Goal: Information Seeking & Learning: Compare options

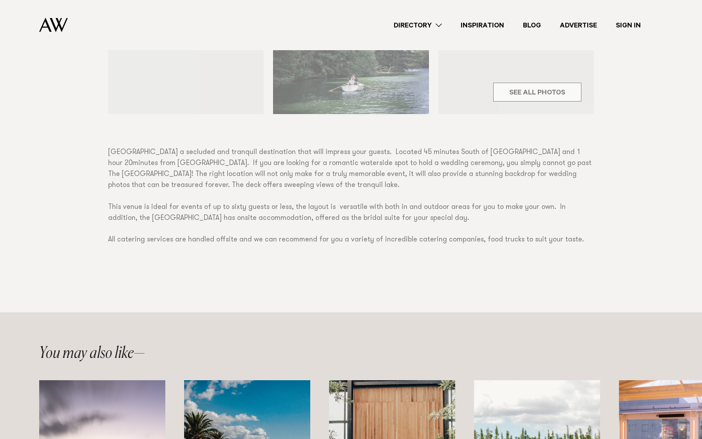
scroll to position [391, 0]
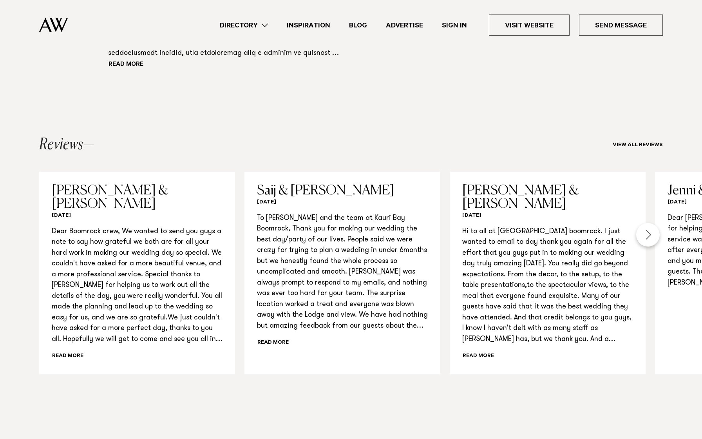
scroll to position [742, 0]
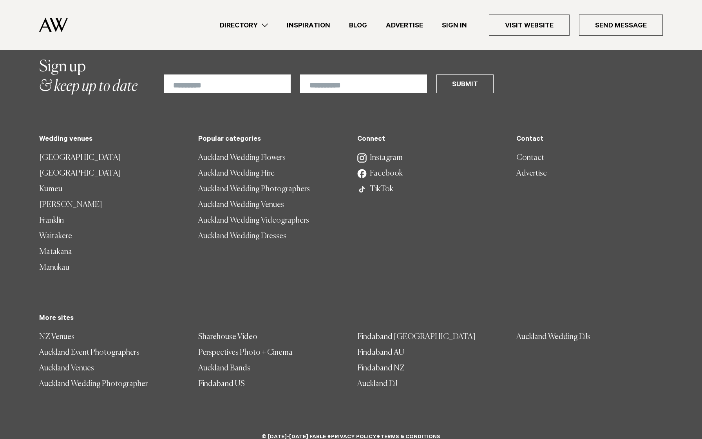
scroll to position [866, 0]
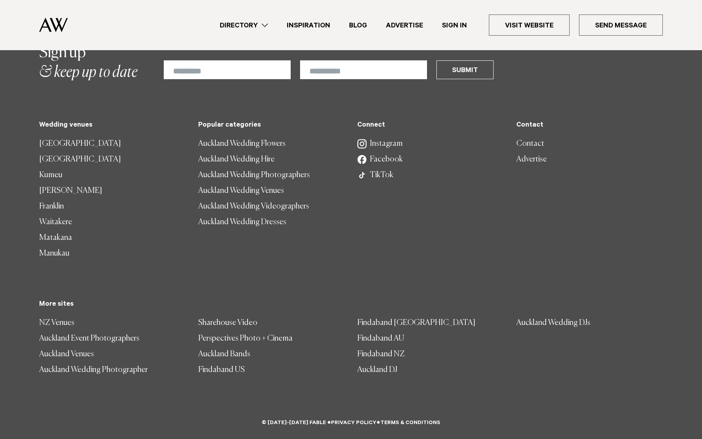
click at [249, 160] on link "Auckland Wedding Hire" at bounding box center [271, 160] width 146 height 16
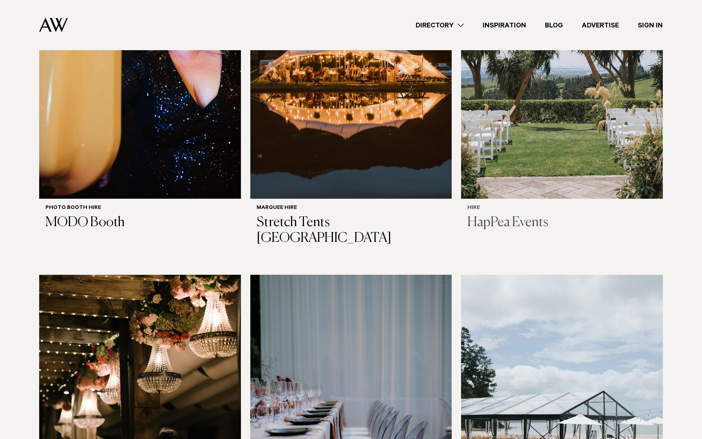
scroll to position [515, 0]
